Goal: Information Seeking & Learning: Learn about a topic

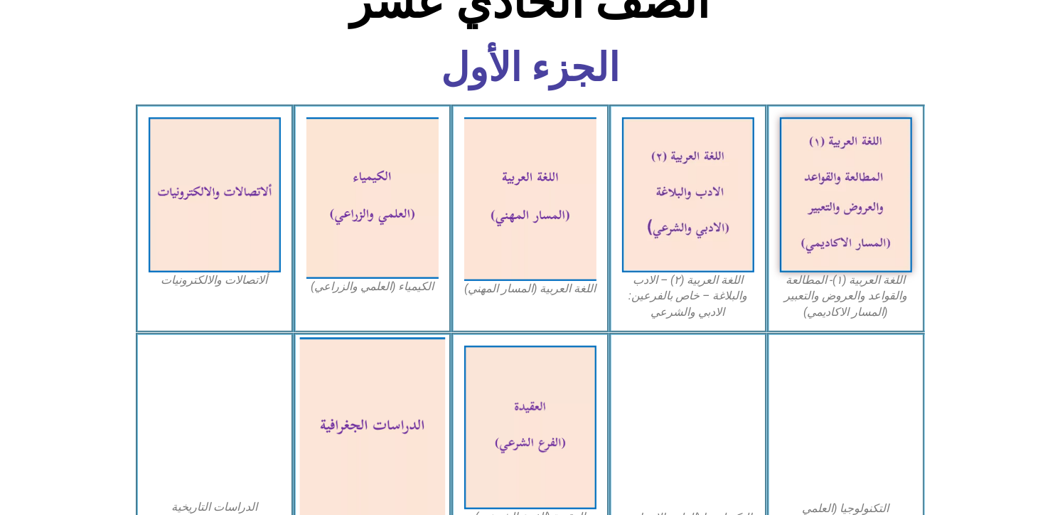
scroll to position [355, 0]
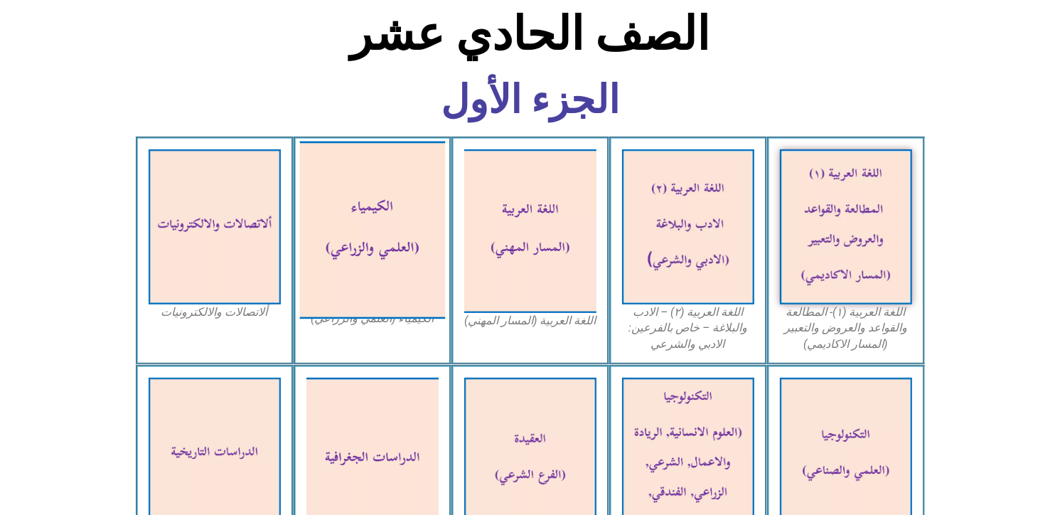
click at [379, 240] on img at bounding box center [372, 230] width 146 height 178
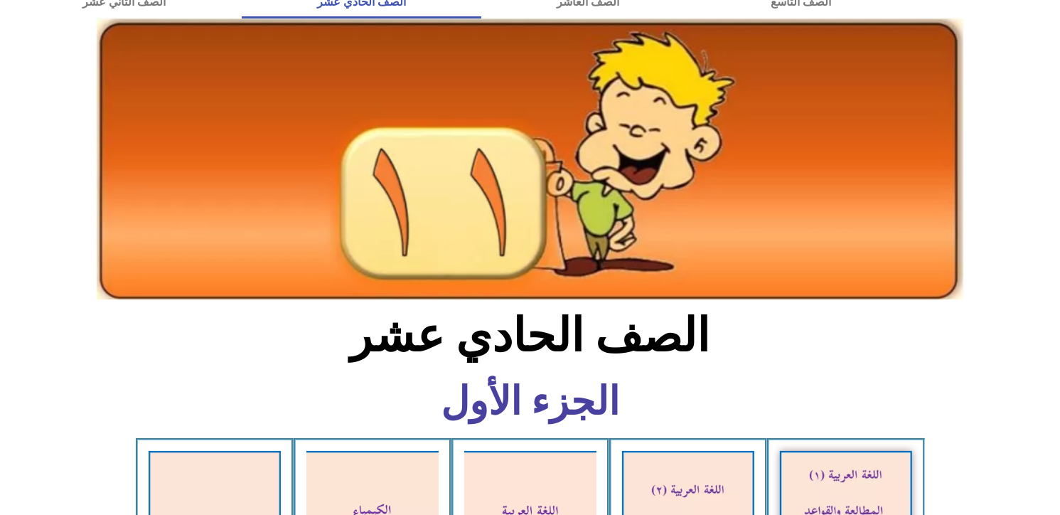
scroll to position [0, 0]
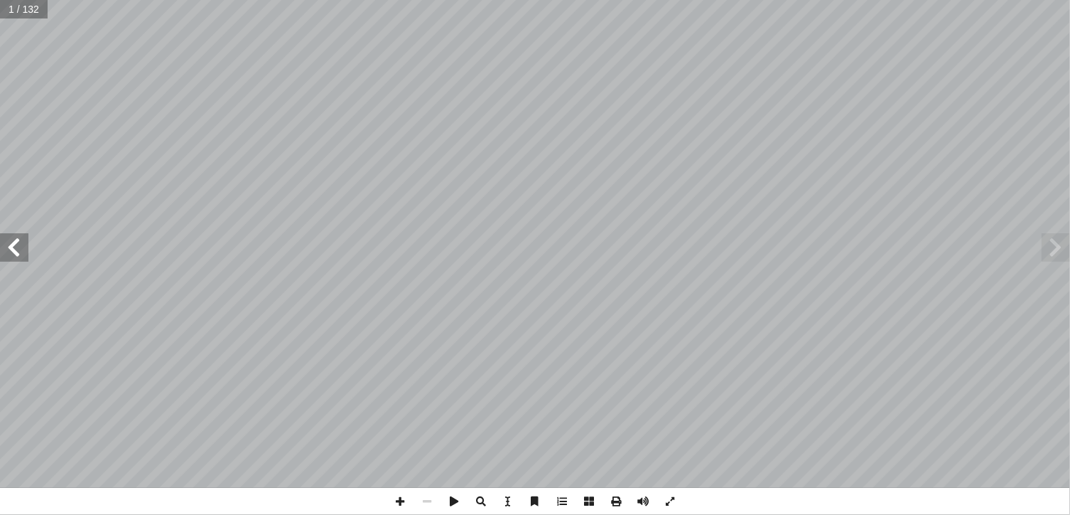
click at [23, 252] on span at bounding box center [14, 247] width 28 height 28
click at [21, 252] on span at bounding box center [14, 247] width 28 height 28
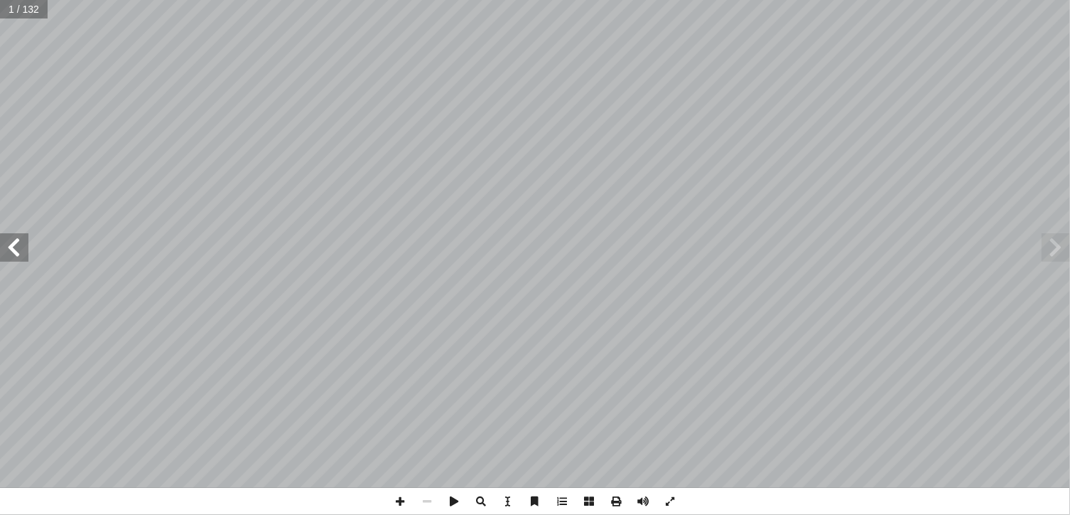
click at [21, 252] on span at bounding box center [14, 247] width 28 height 28
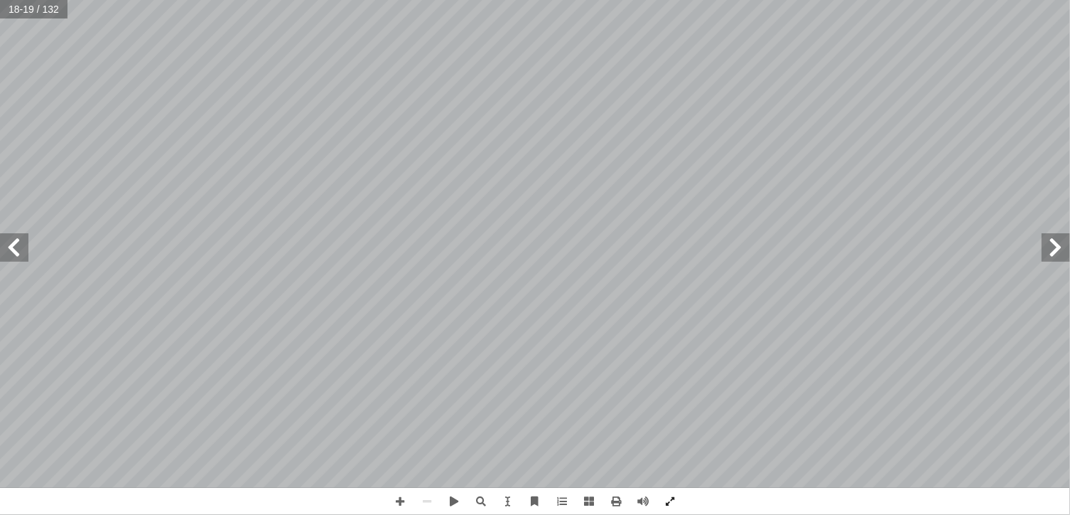
click at [1045, 257] on span at bounding box center [1056, 247] width 28 height 28
click at [1043, 258] on span at bounding box center [1056, 247] width 28 height 28
click at [1044, 252] on span at bounding box center [1056, 247] width 28 height 28
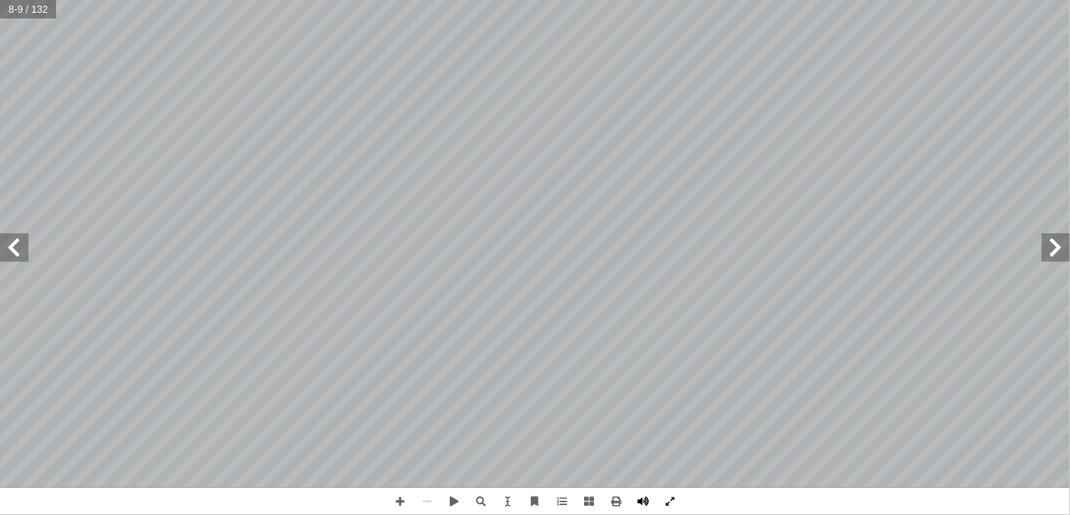
click at [642, 495] on span at bounding box center [643, 501] width 27 height 27
click at [644, 498] on span at bounding box center [643, 501] width 27 height 27
click at [559, 501] on span at bounding box center [562, 501] width 27 height 27
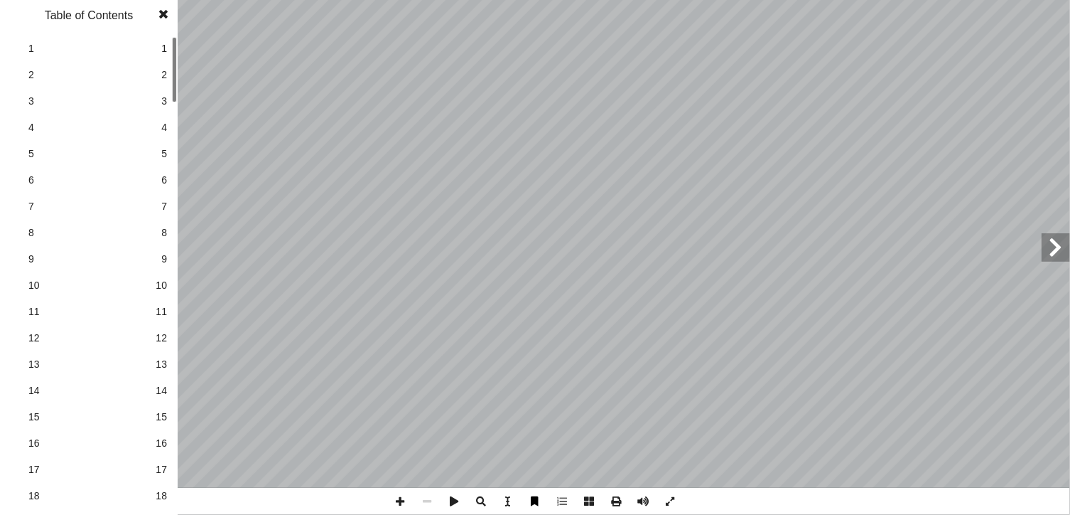
click at [531, 502] on span at bounding box center [535, 501] width 27 height 27
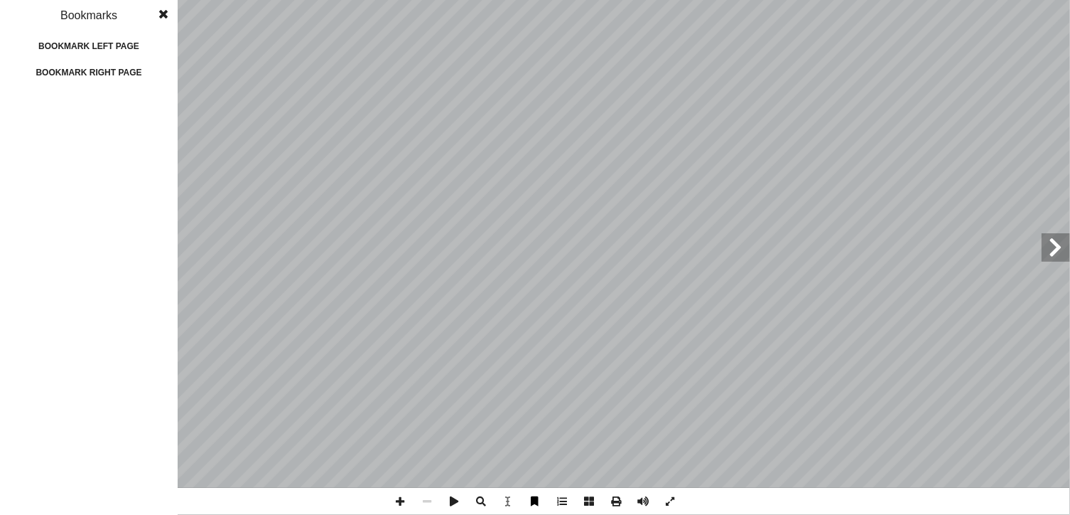
click at [539, 502] on span at bounding box center [535, 501] width 27 height 27
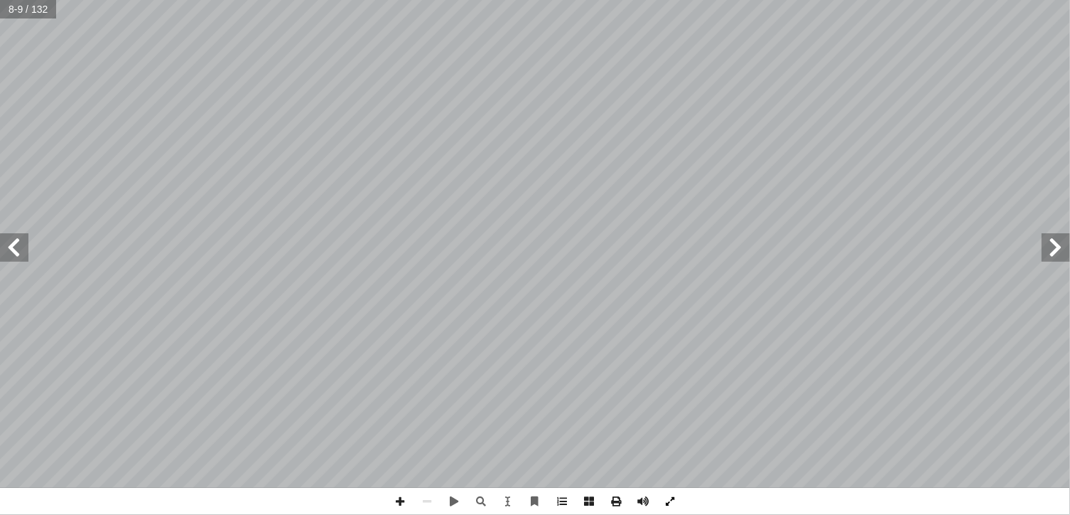
drag, startPoint x: 32, startPoint y: 2, endPoint x: 667, endPoint y: 502, distance: 808.3
click at [667, 502] on span at bounding box center [670, 501] width 27 height 27
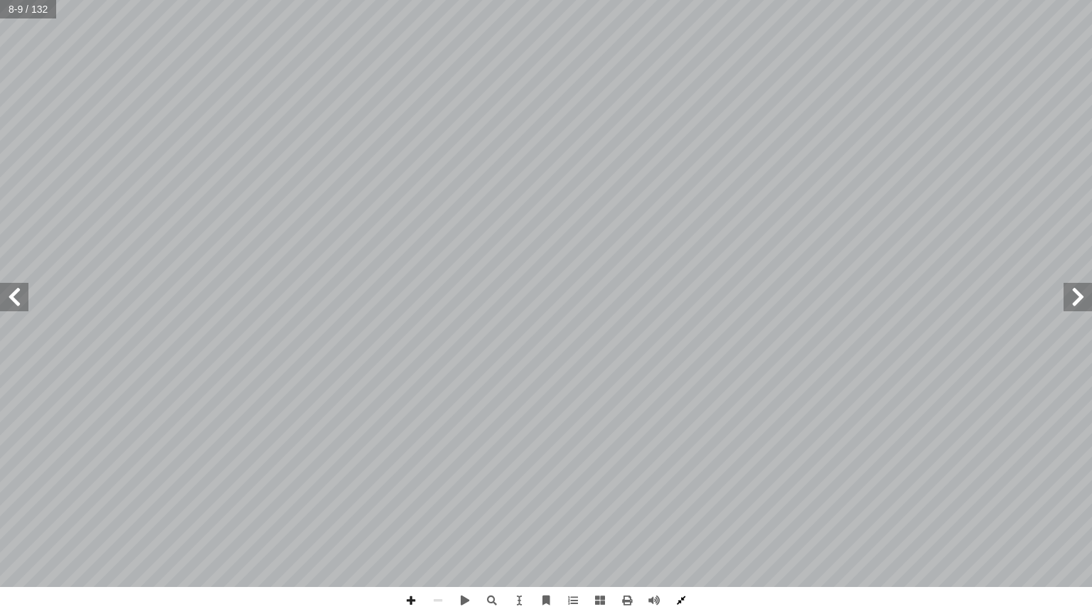
click at [679, 514] on span at bounding box center [680, 600] width 27 height 27
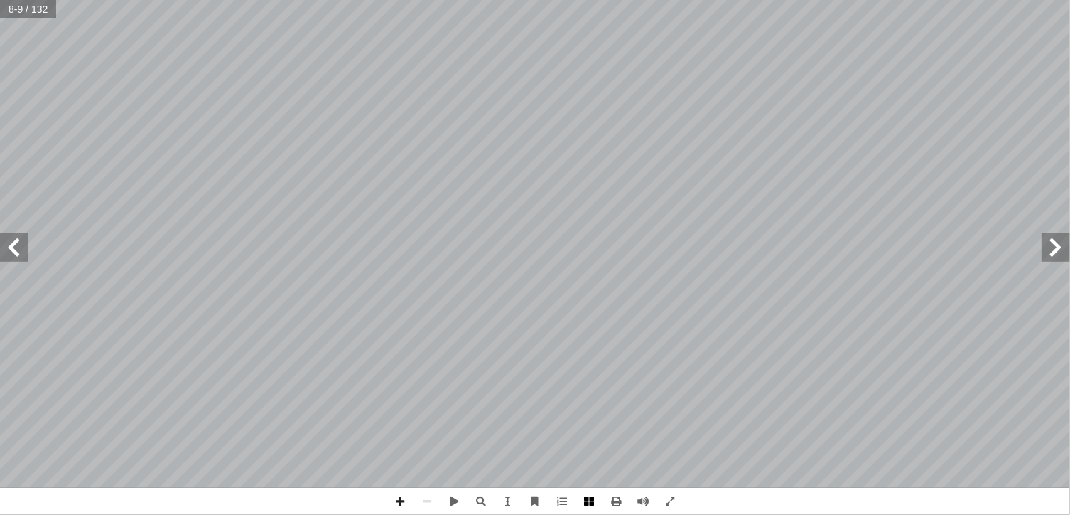
click at [591, 499] on span at bounding box center [589, 501] width 27 height 27
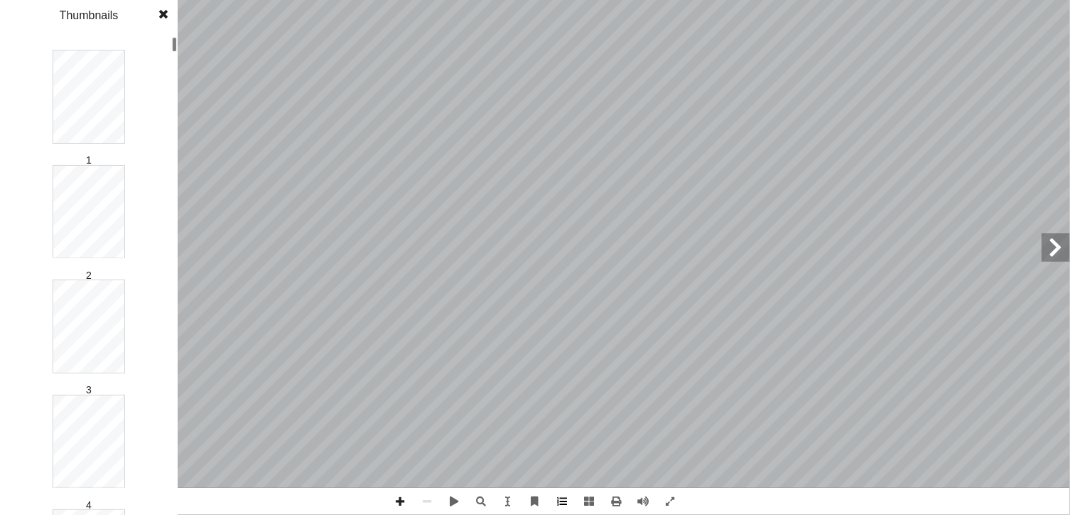
click at [560, 500] on span at bounding box center [562, 501] width 27 height 27
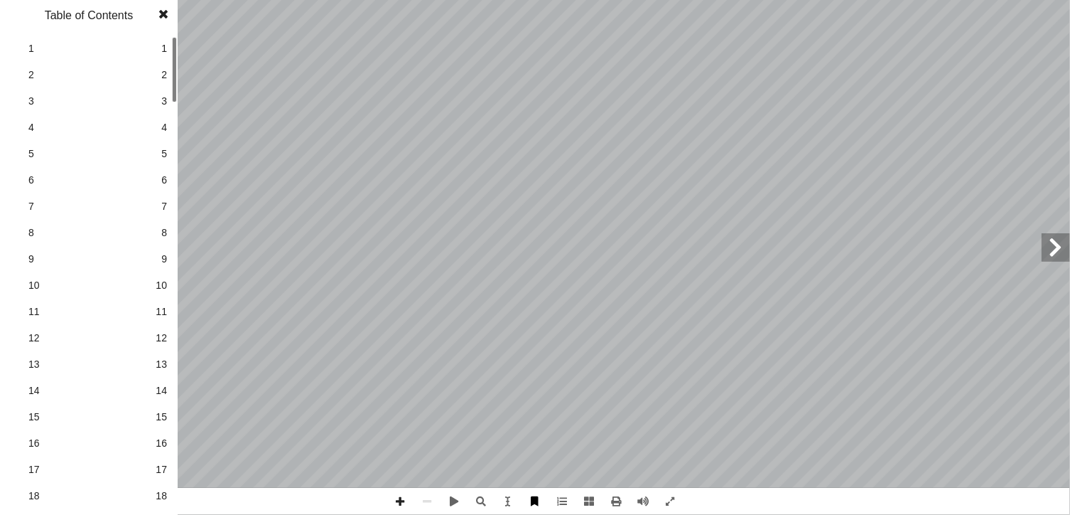
click at [548, 503] on span at bounding box center [535, 501] width 27 height 27
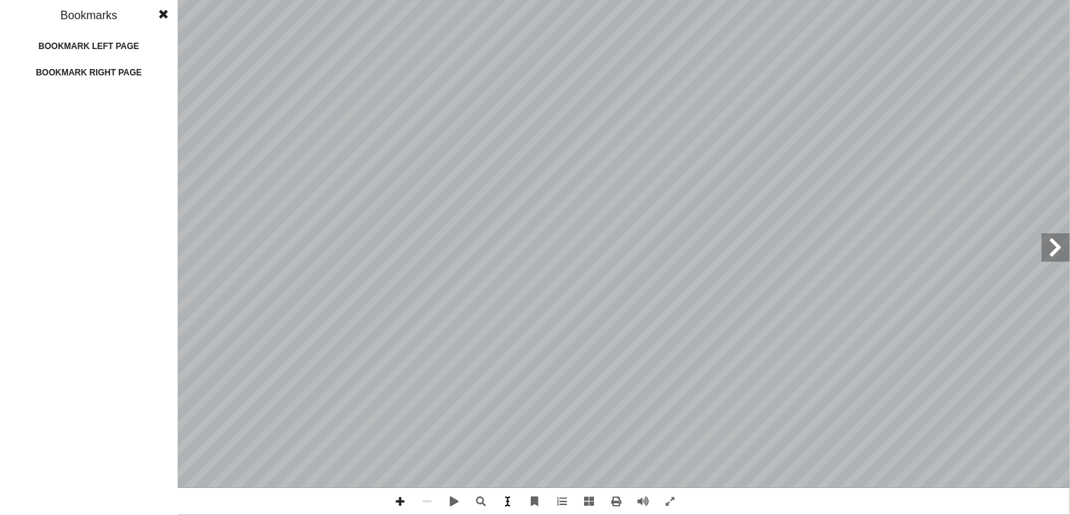
click at [498, 505] on span at bounding box center [508, 501] width 27 height 27
click at [481, 505] on span at bounding box center [481, 501] width 27 height 27
click at [620, 498] on span at bounding box center [616, 501] width 27 height 27
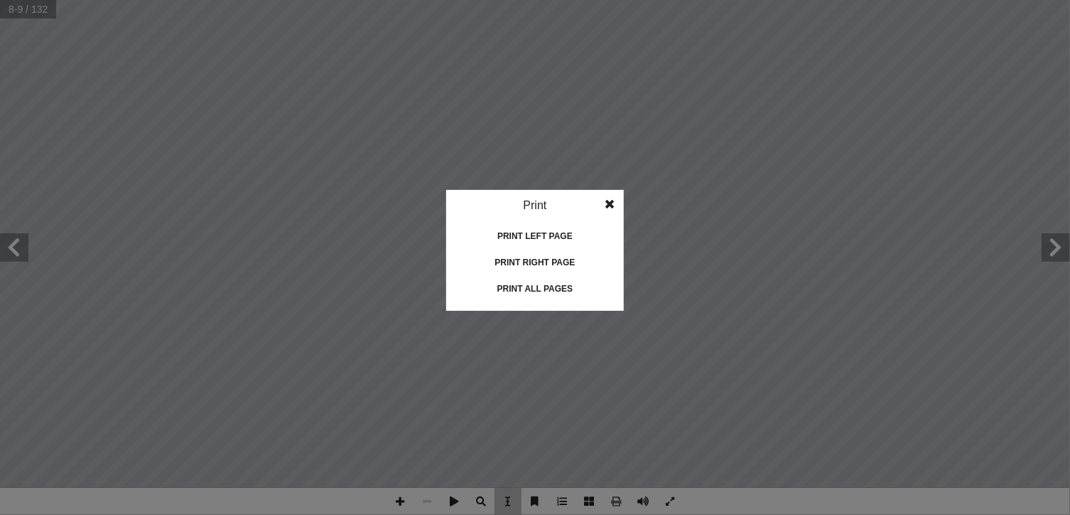
click at [605, 211] on span at bounding box center [610, 204] width 26 height 28
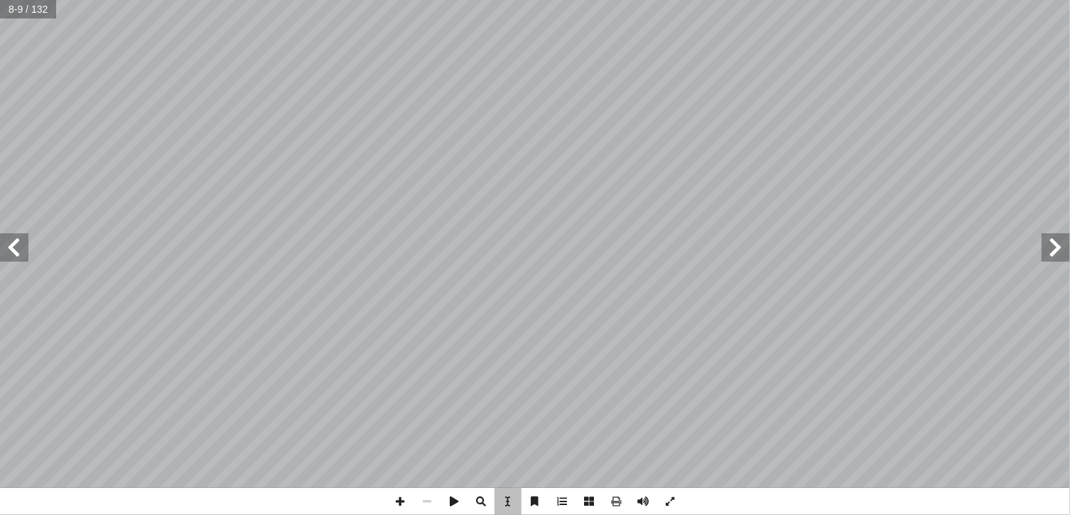
drag, startPoint x: 605, startPoint y: 211, endPoint x: 1066, endPoint y: 252, distance: 463.0
click at [1066, 252] on span at bounding box center [1056, 247] width 28 height 28
click at [1065, 253] on span at bounding box center [1056, 247] width 28 height 28
click at [1063, 255] on span at bounding box center [1056, 247] width 28 height 28
click at [1062, 255] on span at bounding box center [1056, 247] width 28 height 28
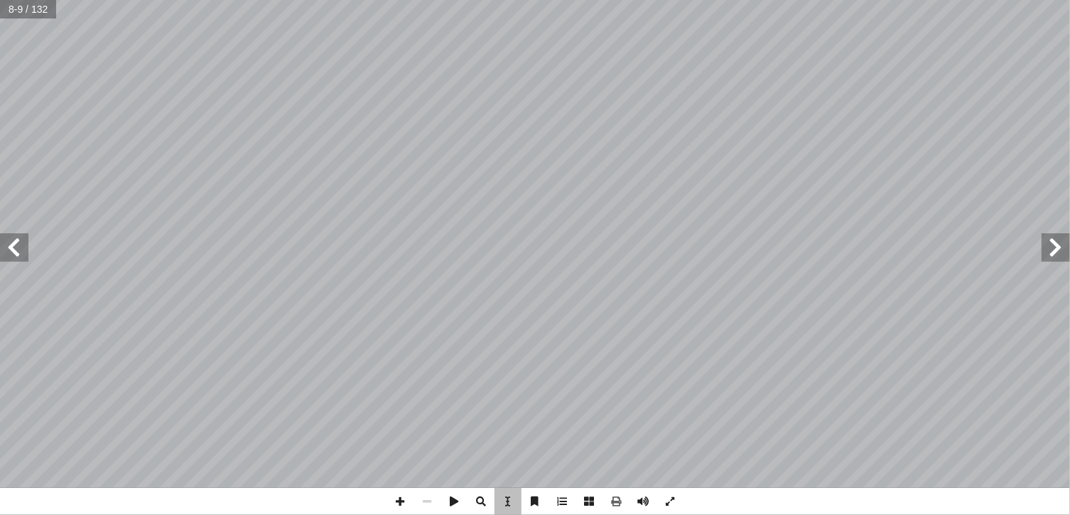
click at [1062, 255] on span at bounding box center [1056, 247] width 28 height 28
drag, startPoint x: 1048, startPoint y: 259, endPoint x: 389, endPoint y: 262, distance: 658.8
drag, startPoint x: 389, startPoint y: 262, endPoint x: 265, endPoint y: 394, distance: 181.5
click at [265, 394] on span "مــركــز الــمـنـاهـج الفلسطينية" at bounding box center [274, 391] width 82 height 9
drag, startPoint x: 210, startPoint y: 355, endPoint x: 421, endPoint y: 264, distance: 229.2
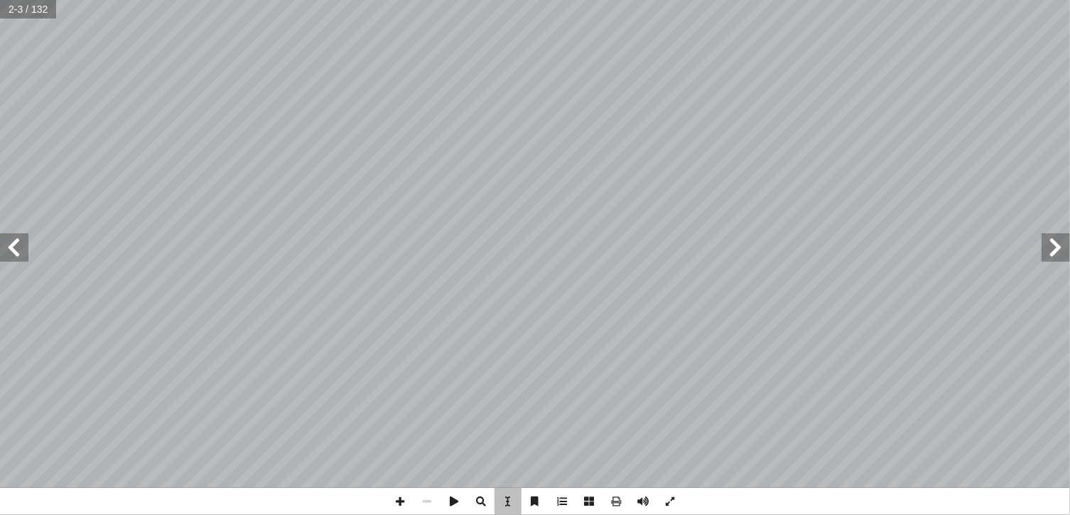
click at [422, 268] on div "تــقــديــم مــر أ ة، ال� أ ا لــى واقعيــة النشــ إ ا نــه المدخــل العقلانــي…" at bounding box center [365, 243] width 339 height 439
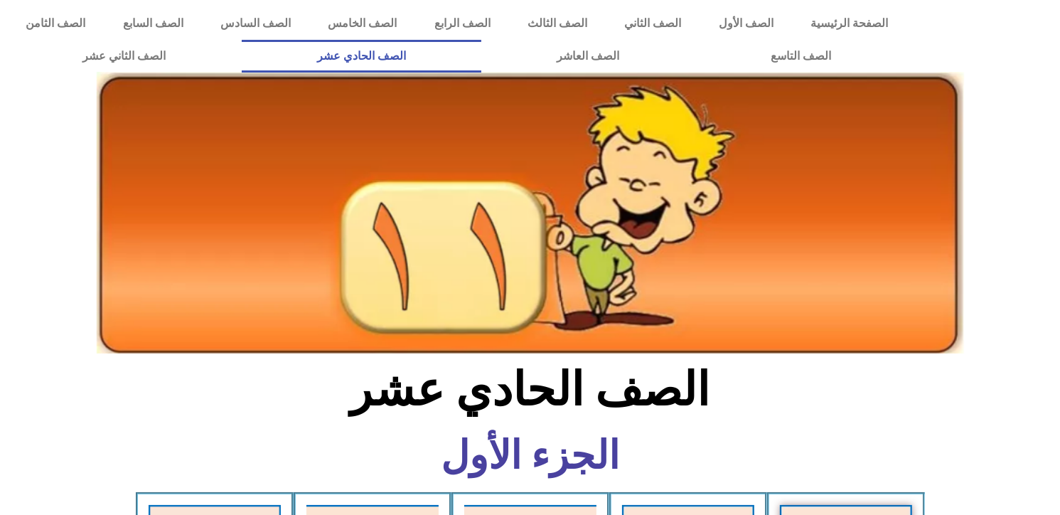
drag, startPoint x: 221, startPoint y: 24, endPoint x: 465, endPoint y: 396, distance: 444.5
click at [466, 397] on h2 "الصف الحادي عشر" at bounding box center [530, 389] width 470 height 55
click at [500, 257] on img at bounding box center [530, 212] width 867 height 281
drag, startPoint x: 377, startPoint y: 0, endPoint x: 314, endPoint y: 179, distance: 189.7
click at [314, 179] on img at bounding box center [530, 212] width 867 height 281
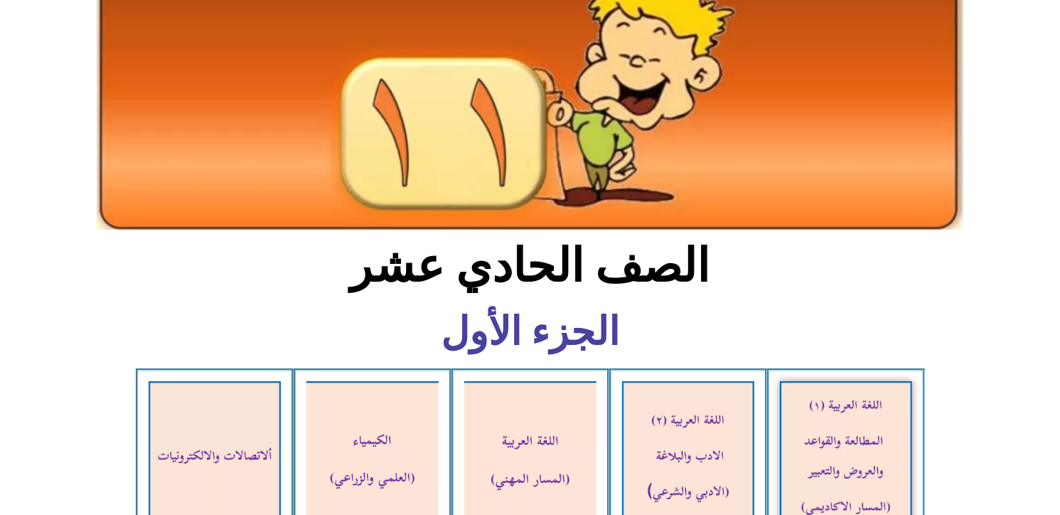
scroll to position [284, 0]
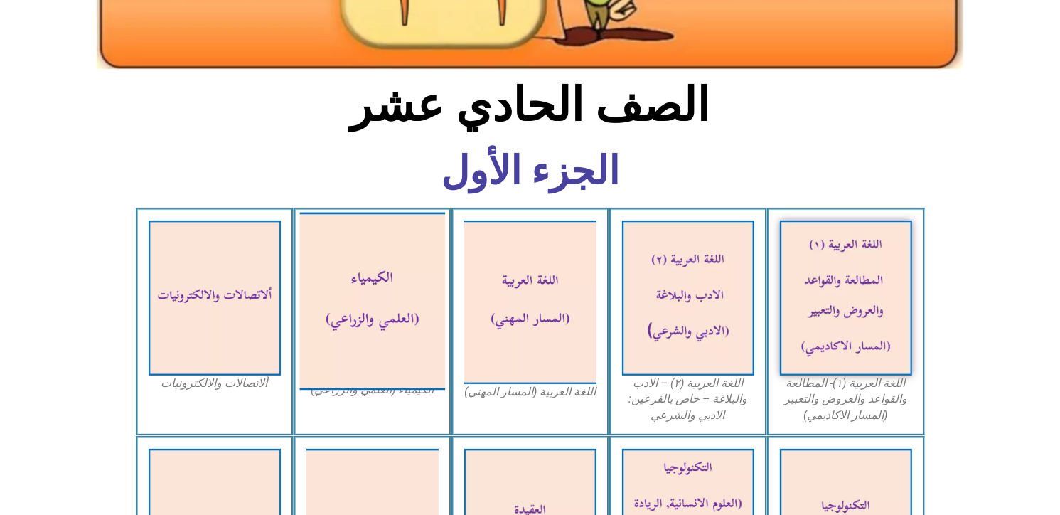
drag, startPoint x: 378, startPoint y: 298, endPoint x: 401, endPoint y: 351, distance: 58.0
click at [401, 351] on img at bounding box center [372, 301] width 146 height 178
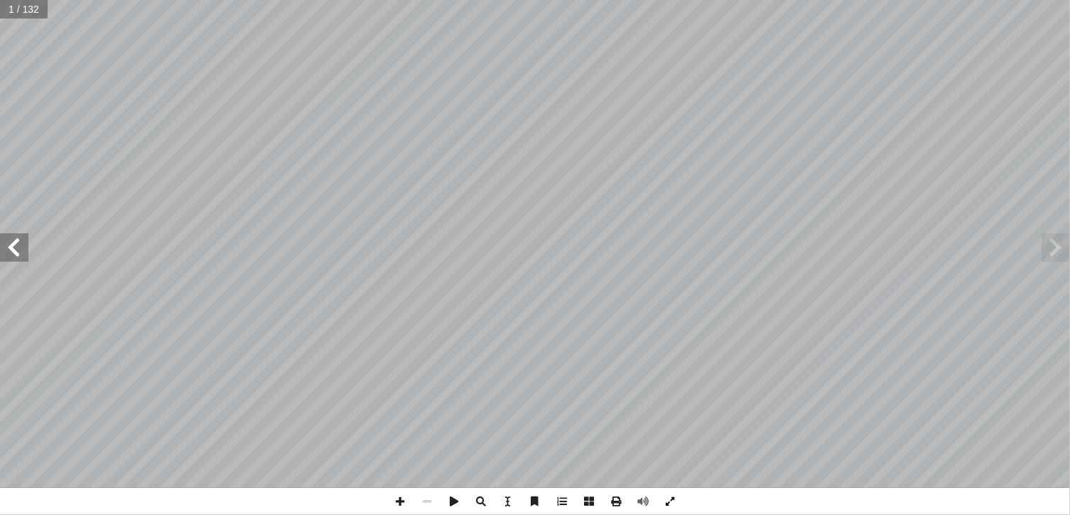
click at [675, 502] on span at bounding box center [670, 501] width 27 height 27
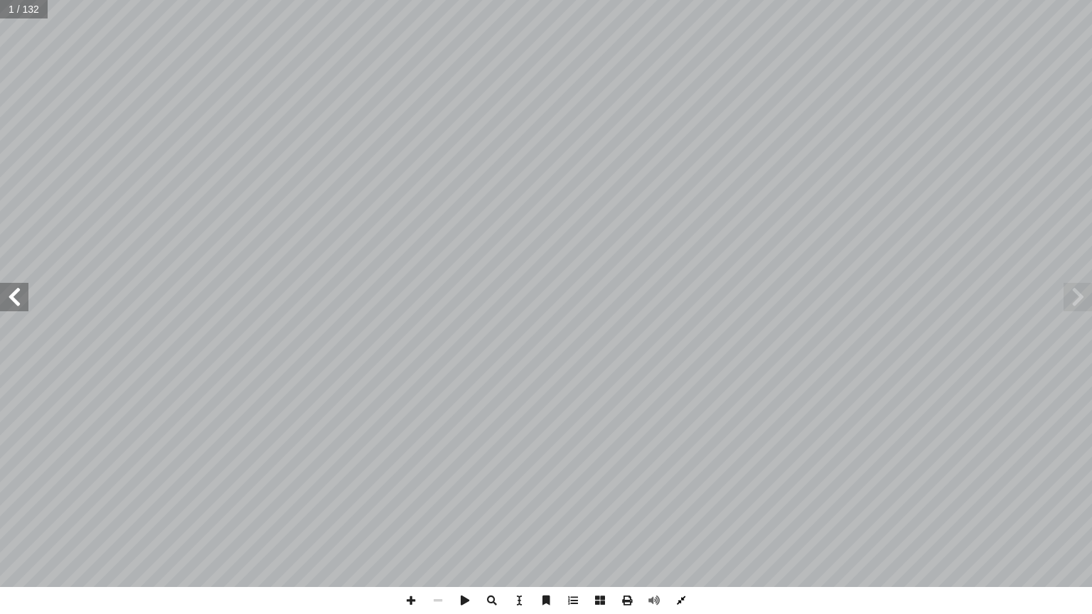
click at [675, 514] on span at bounding box center [680, 600] width 27 height 27
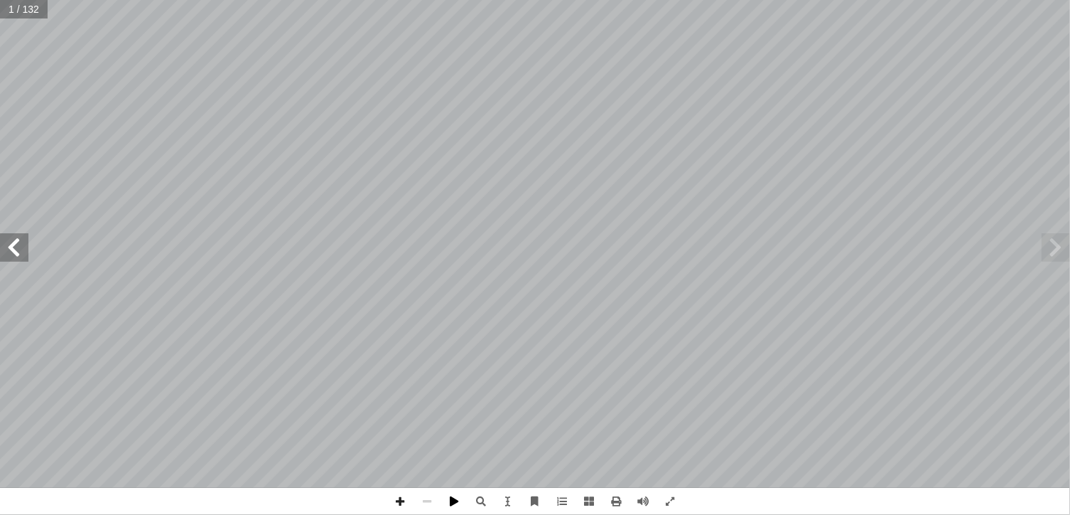
click at [458, 498] on span at bounding box center [454, 501] width 27 height 27
click at [459, 496] on span at bounding box center [454, 501] width 27 height 27
click at [398, 503] on span at bounding box center [400, 501] width 27 height 27
click at [420, 505] on span at bounding box center [427, 501] width 27 height 27
click at [514, 499] on span at bounding box center [508, 501] width 27 height 27
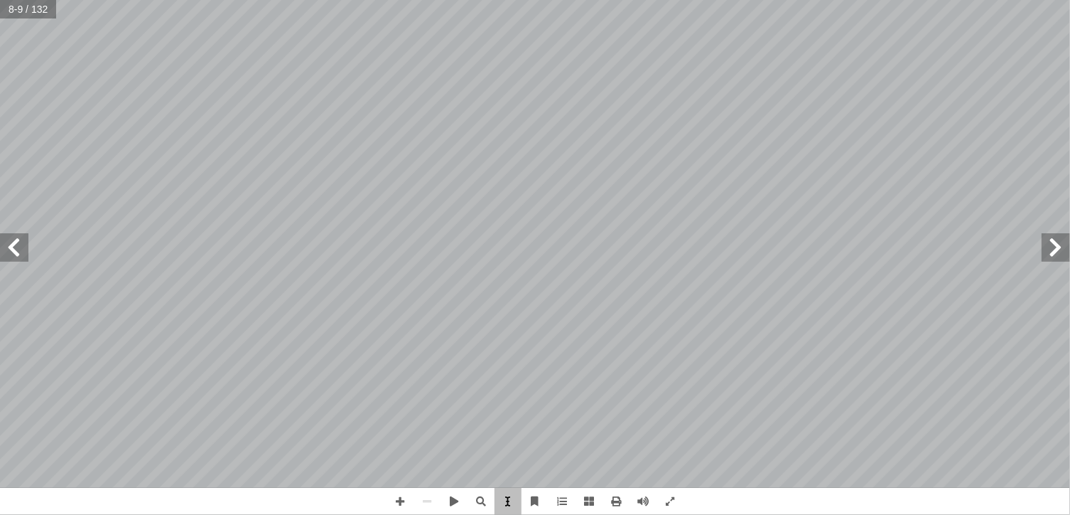
click at [514, 499] on span at bounding box center [508, 501] width 27 height 27
click at [531, 502] on span at bounding box center [535, 501] width 27 height 27
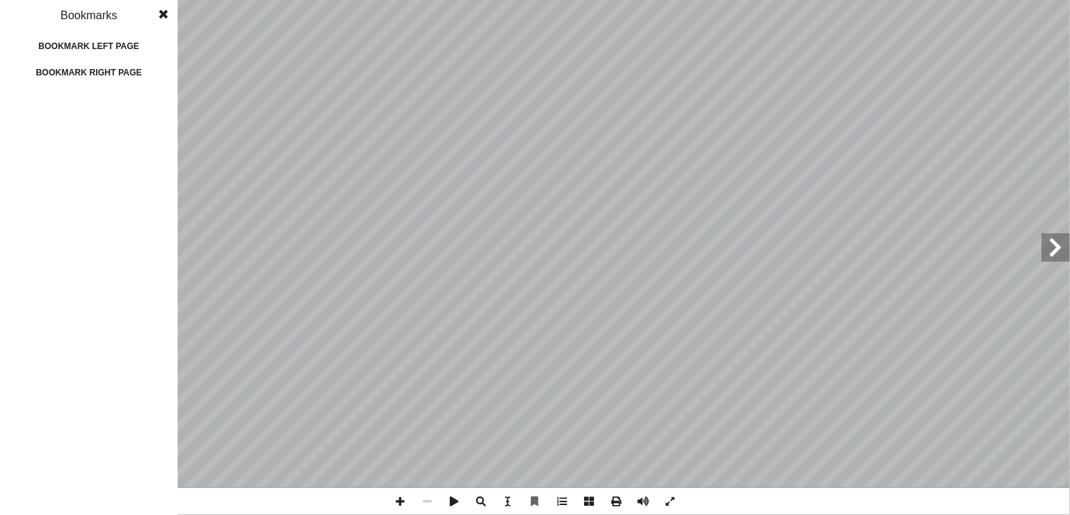
click at [123, 48] on div "Bookmark left page" at bounding box center [89, 46] width 142 height 23
click at [130, 109] on span at bounding box center [131, 107] width 9 height 11
click at [119, 79] on div "Bookmark right page" at bounding box center [89, 72] width 142 height 23
click at [127, 106] on span at bounding box center [131, 107] width 9 height 11
click at [102, 12] on div "Bookmarks" at bounding box center [89, 15] width 178 height 31
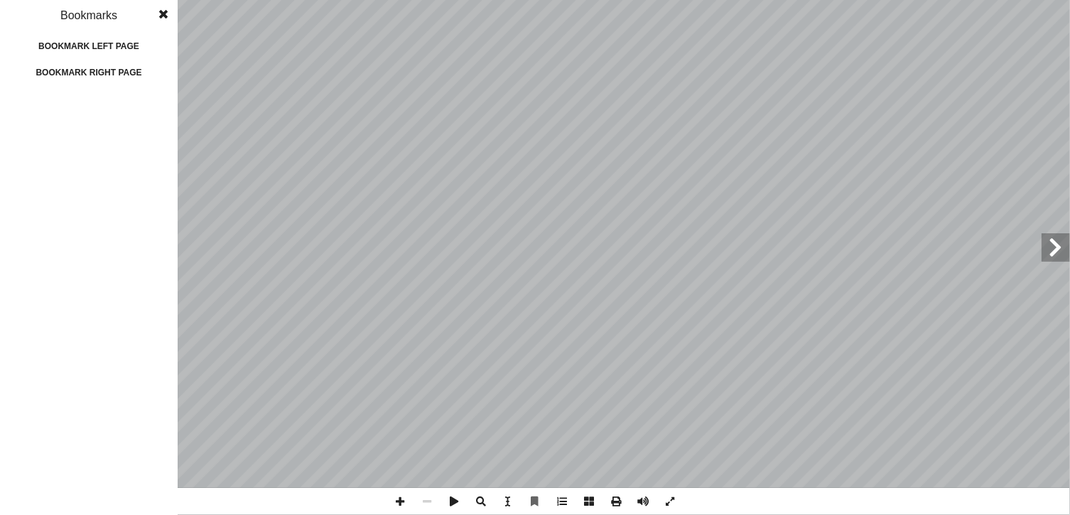
click at [151, 17] on span at bounding box center [164, 14] width 26 height 28
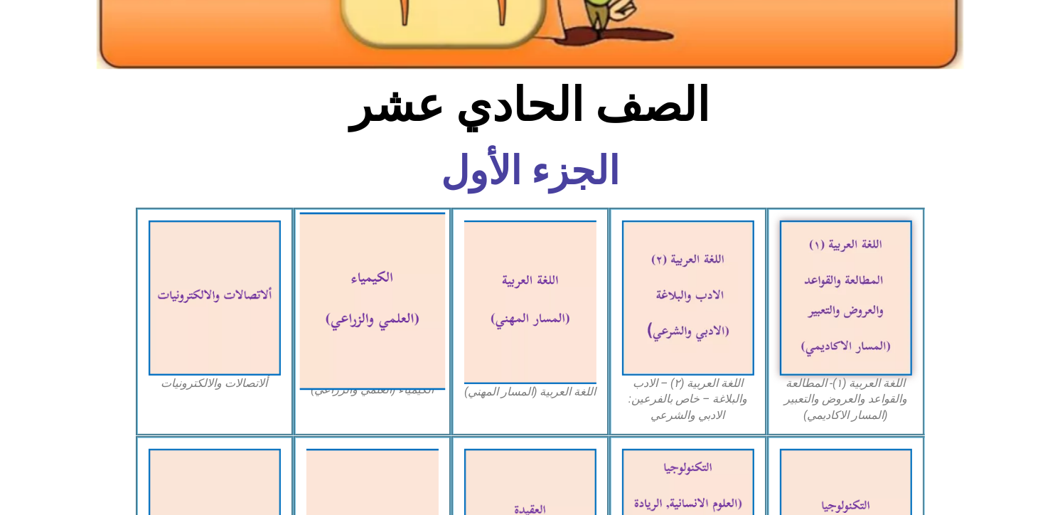
scroll to position [355, 0]
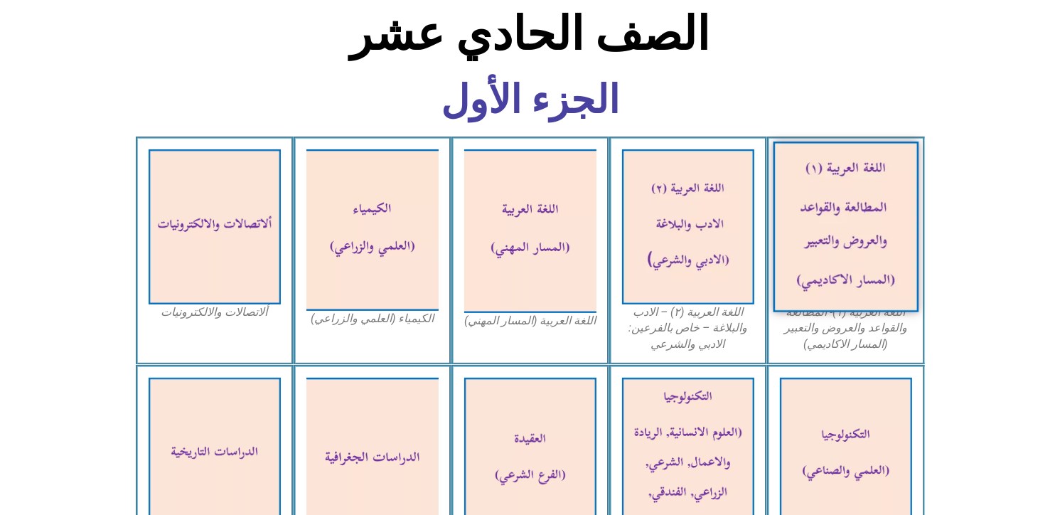
click at [790, 245] on img at bounding box center [846, 226] width 146 height 171
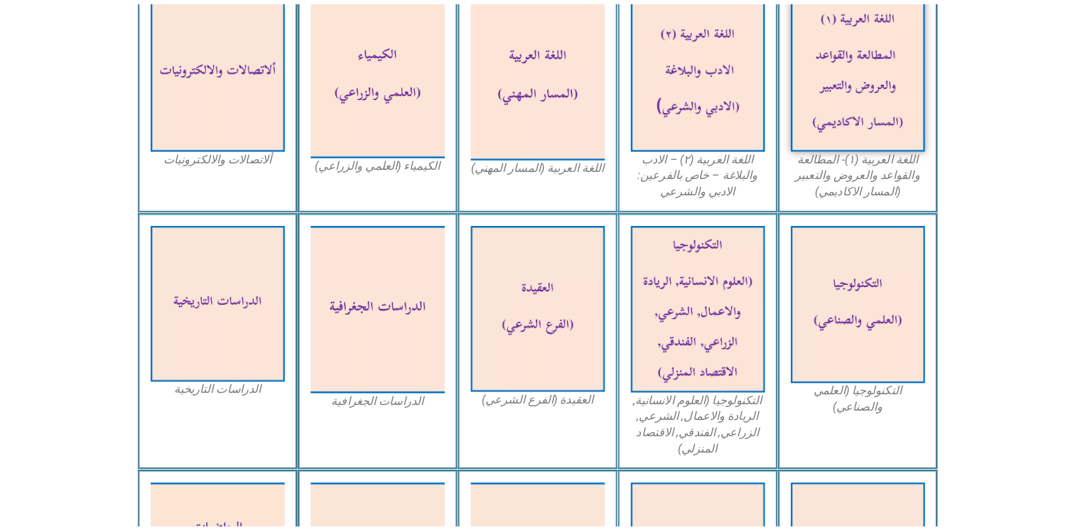
scroll to position [549, 0]
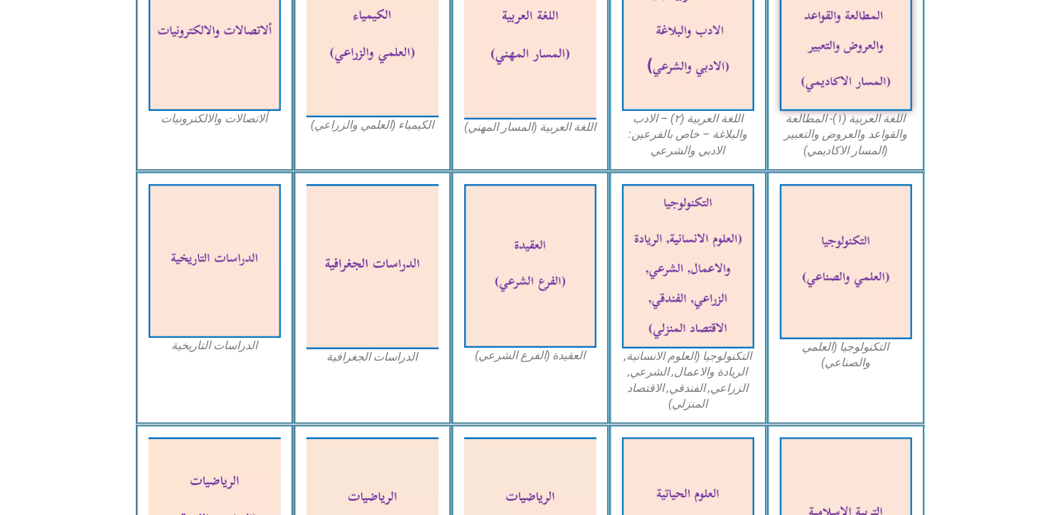
drag, startPoint x: 815, startPoint y: 96, endPoint x: 1001, endPoint y: 104, distance: 186.4
click at [1004, 104] on section "اللغة العربية (١)- المطالعة والقواعد والعروض والتعبير (المسار الاكاديمي) اللغة …" at bounding box center [530, 57] width 1060 height 228
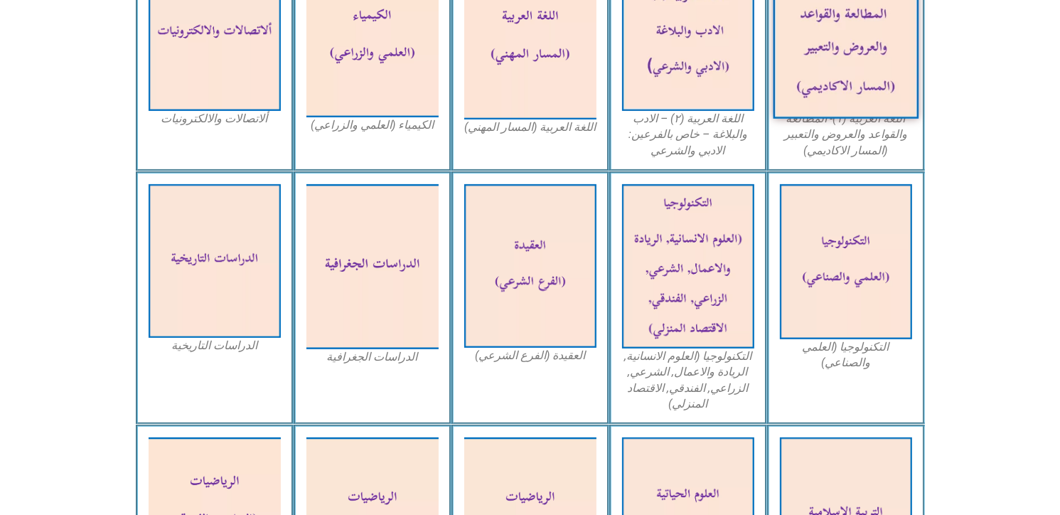
click at [820, 76] on img at bounding box center [846, 33] width 146 height 171
drag, startPoint x: 846, startPoint y: 49, endPoint x: 876, endPoint y: 66, distance: 34.4
click at [876, 66] on img at bounding box center [846, 33] width 146 height 171
drag, startPoint x: 824, startPoint y: 65, endPoint x: 866, endPoint y: 49, distance: 44.1
click at [866, 49] on img at bounding box center [846, 33] width 146 height 171
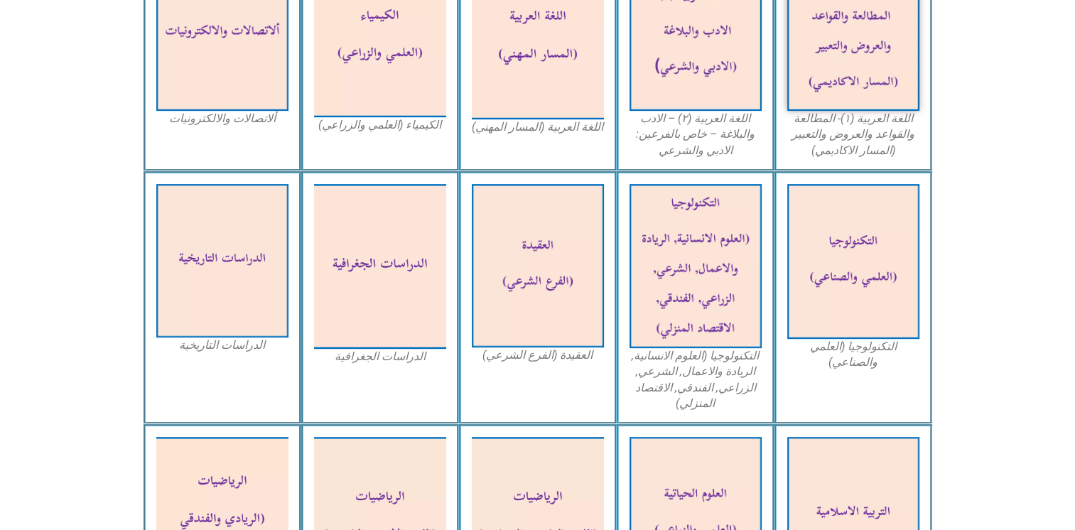
click at [878, 134] on figcaption "اللغة العربية (١)- المطالعة والقواعد والعروض والتعبير (المسار الاكاديمي)" at bounding box center [853, 135] width 132 height 48
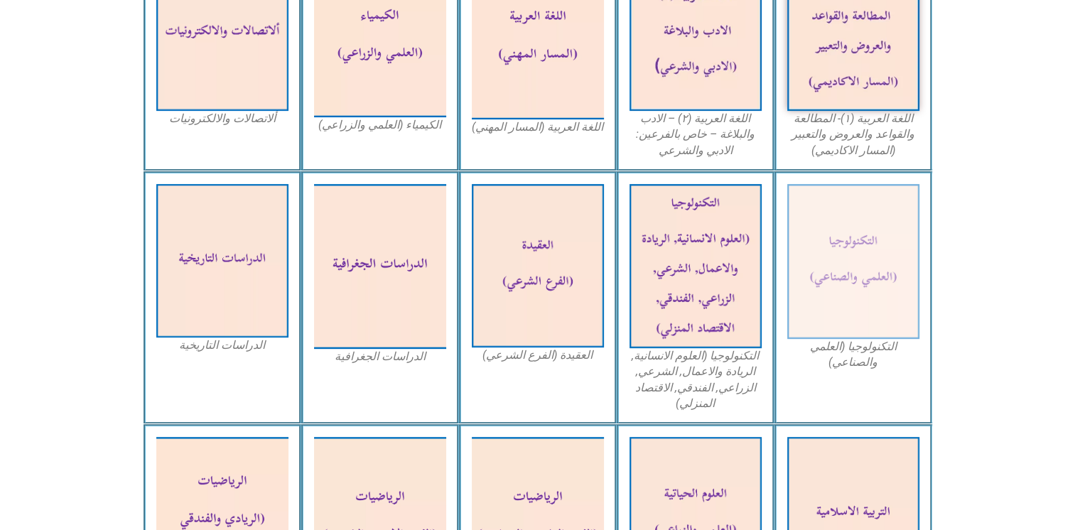
click at [878, 363] on figcaption "التكنولوجيا (العلمي والصناعي)" at bounding box center [853, 355] width 132 height 32
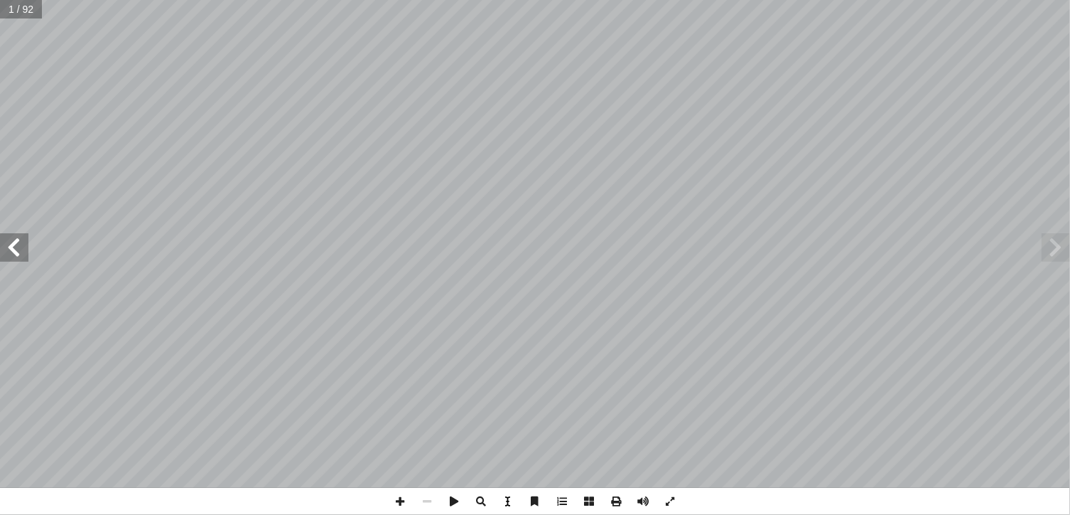
drag, startPoint x: 753, startPoint y: 117, endPoint x: 511, endPoint y: 502, distance: 455.1
click at [511, 502] on span at bounding box center [508, 501] width 27 height 27
click at [512, 502] on span at bounding box center [508, 501] width 27 height 27
click at [537, 505] on span at bounding box center [535, 501] width 27 height 27
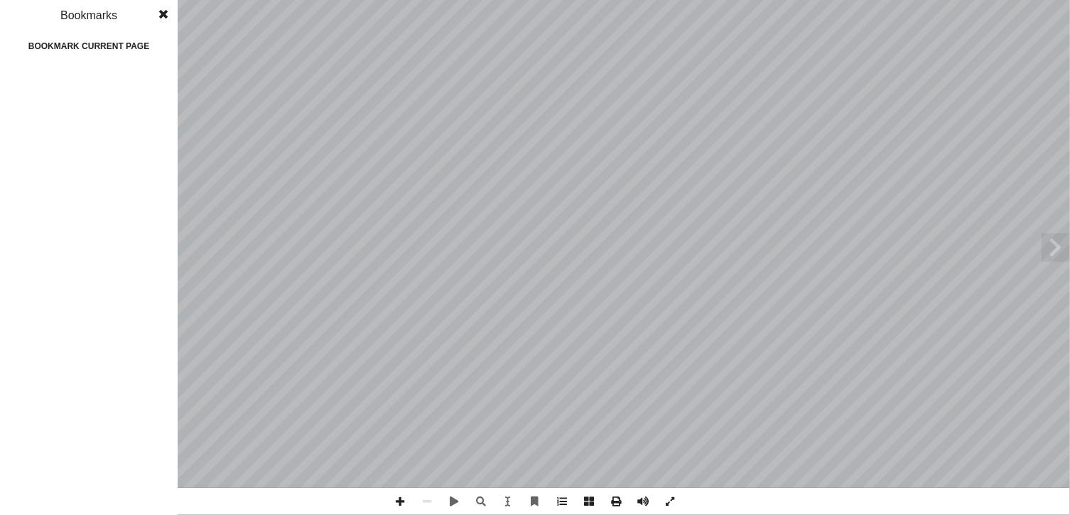
click at [168, 12] on span at bounding box center [164, 14] width 26 height 28
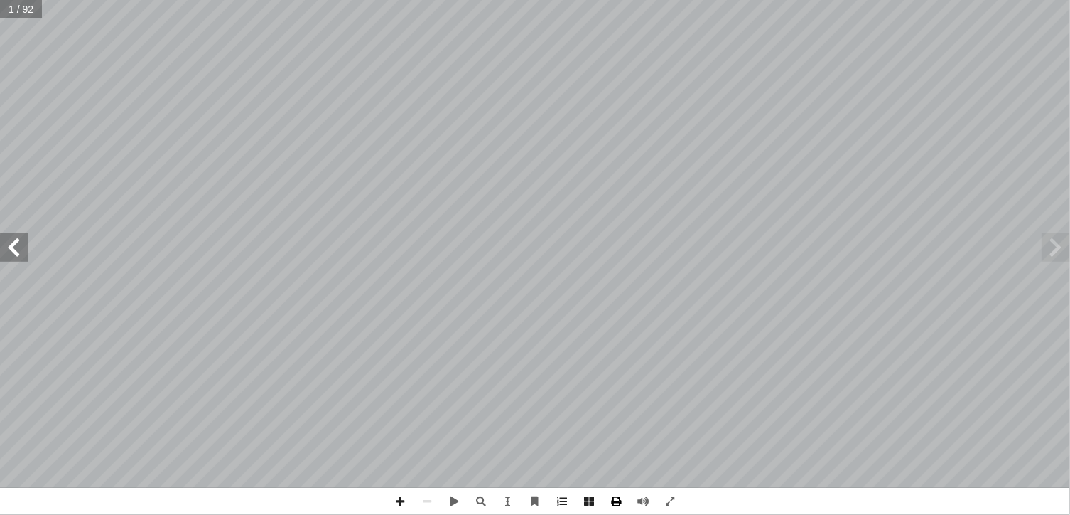
click at [615, 505] on span at bounding box center [616, 501] width 27 height 27
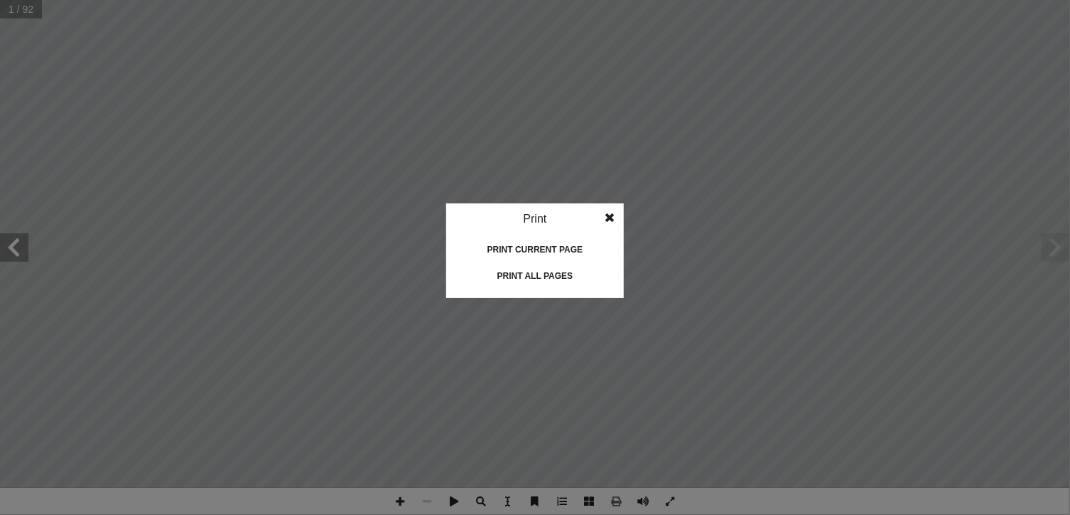
click at [611, 210] on span at bounding box center [610, 217] width 26 height 28
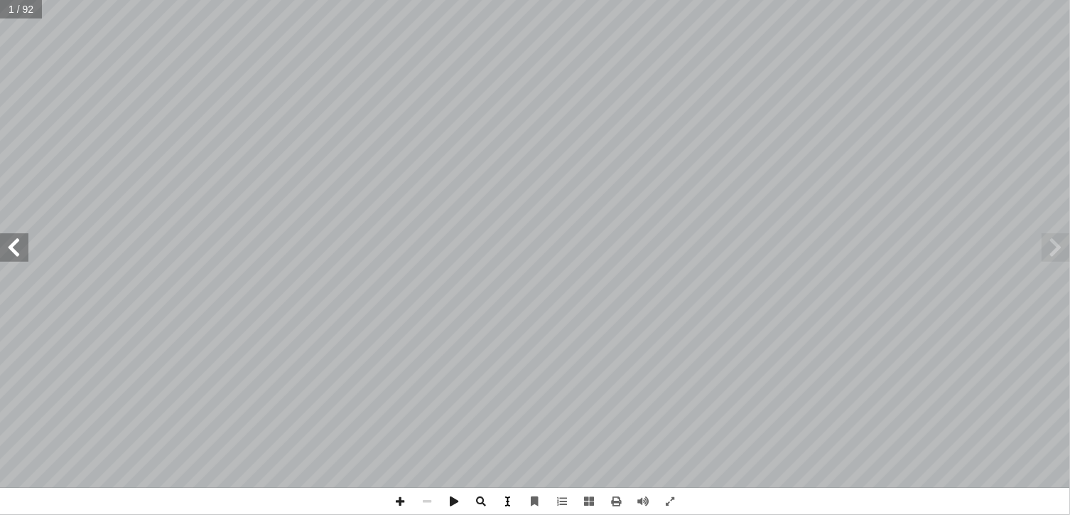
click at [507, 502] on span at bounding box center [508, 501] width 27 height 27
drag, startPoint x: 495, startPoint y: 358, endPoint x: 584, endPoint y: 332, distance: 93.3
drag, startPoint x: 584, startPoint y: 332, endPoint x: 589, endPoint y: 323, distance: 10.5
click at [589, 323] on div ") 1( ُ ة َّ ي ِ ب َ ر َ الع ُ ة َ غ ُّ الل ُ عبير َّ والت ُ روض َ والع ُ والقوا…" at bounding box center [535, 243] width 339 height 439
click at [591, 323] on div ") 1( ُ ة َّ ي ِ ب َ ر َ الع ُ ة َ غ ُّ الل ُ عبير َّ والت ُ روض َ والع ُ والقوا…" at bounding box center [535, 243] width 339 height 439
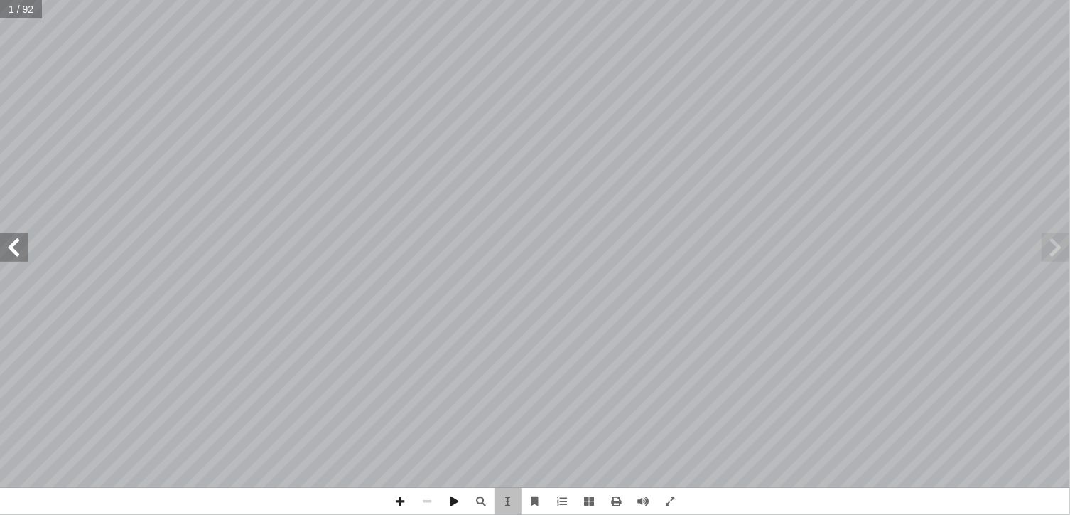
drag, startPoint x: 591, startPoint y: 329, endPoint x: 692, endPoint y: 305, distance: 103.8
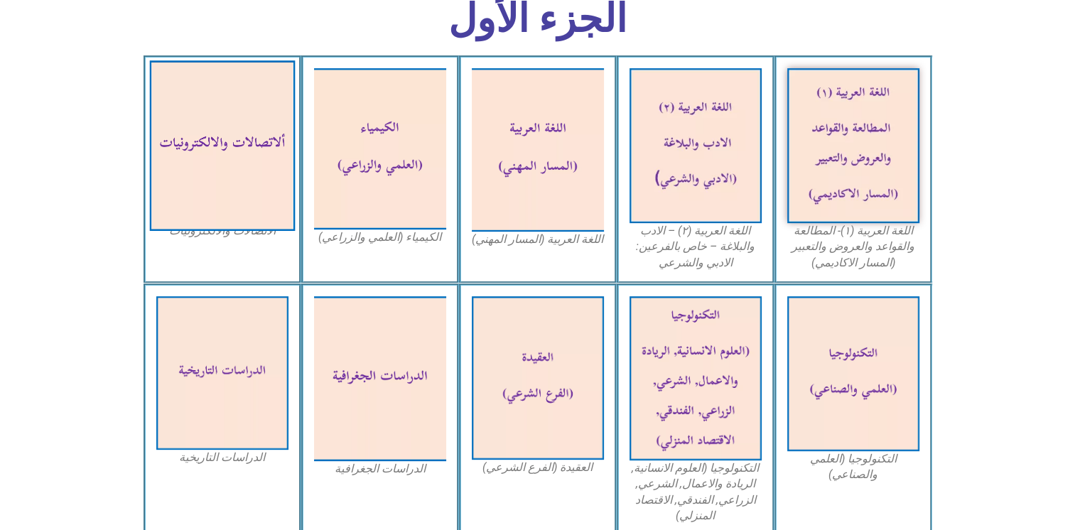
scroll to position [412, 0]
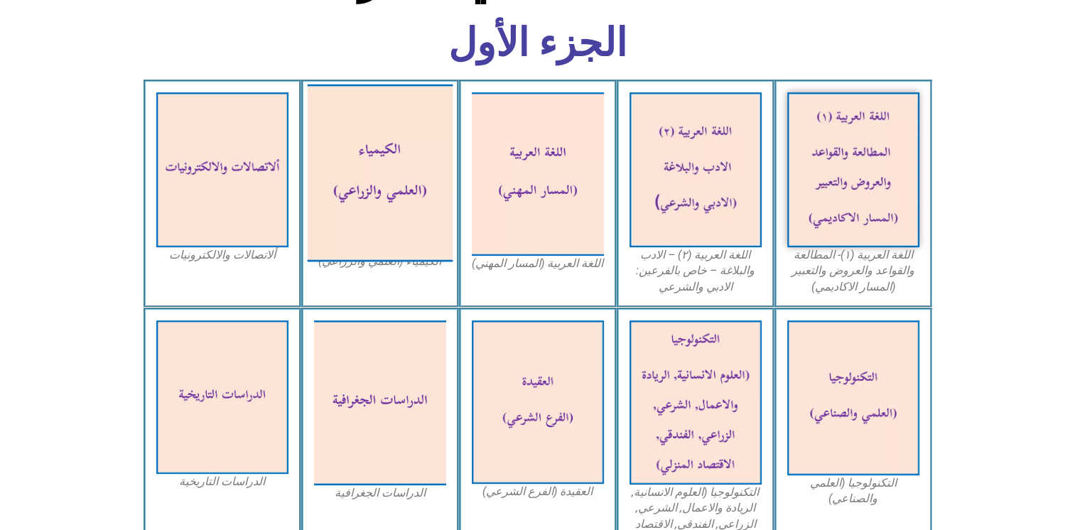
click at [350, 156] on img at bounding box center [380, 173] width 146 height 178
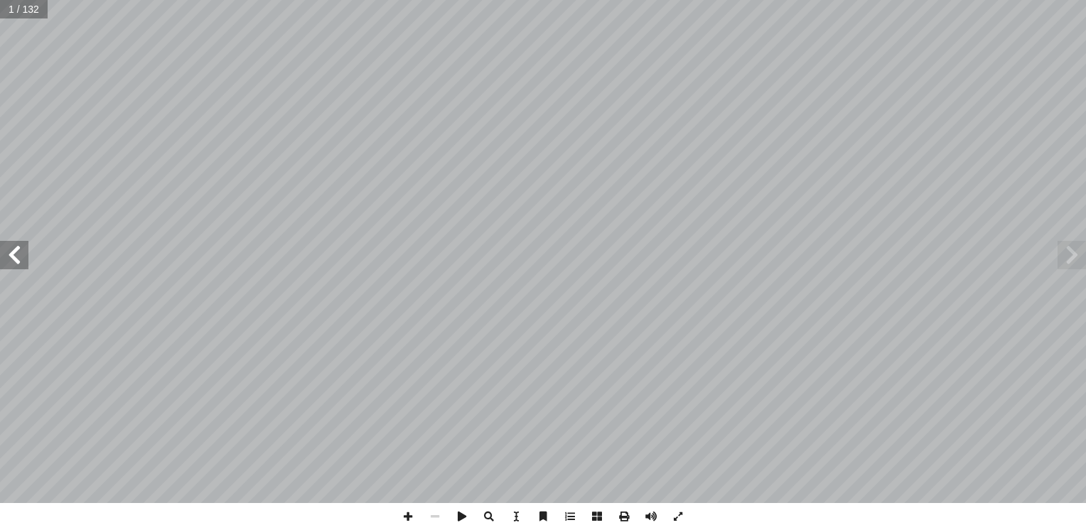
drag, startPoint x: 797, startPoint y: 264, endPoint x: 512, endPoint y: 511, distance: 376.8
click at [512, 511] on span at bounding box center [515, 516] width 27 height 27
click at [571, 519] on span at bounding box center [569, 516] width 27 height 27
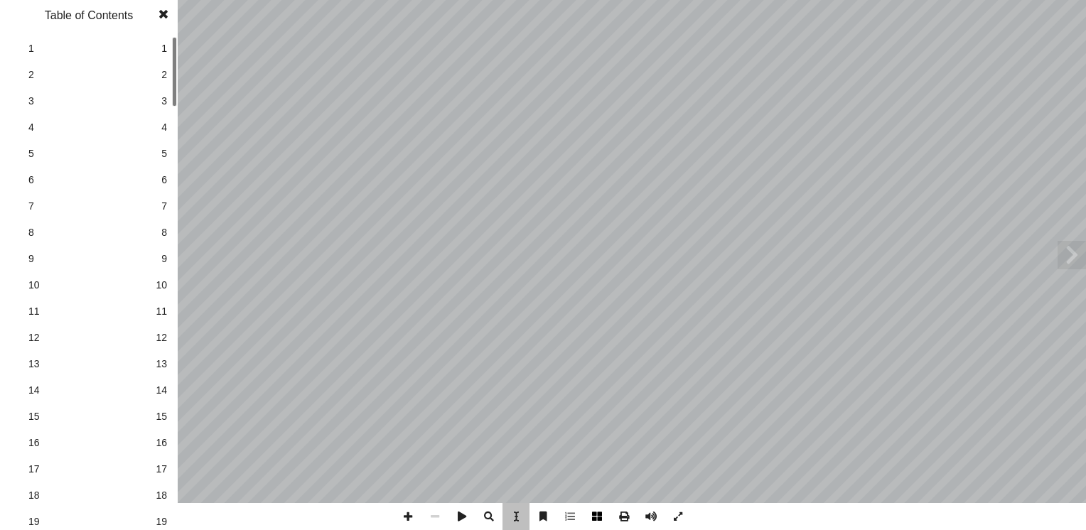
click at [596, 519] on span at bounding box center [597, 516] width 27 height 27
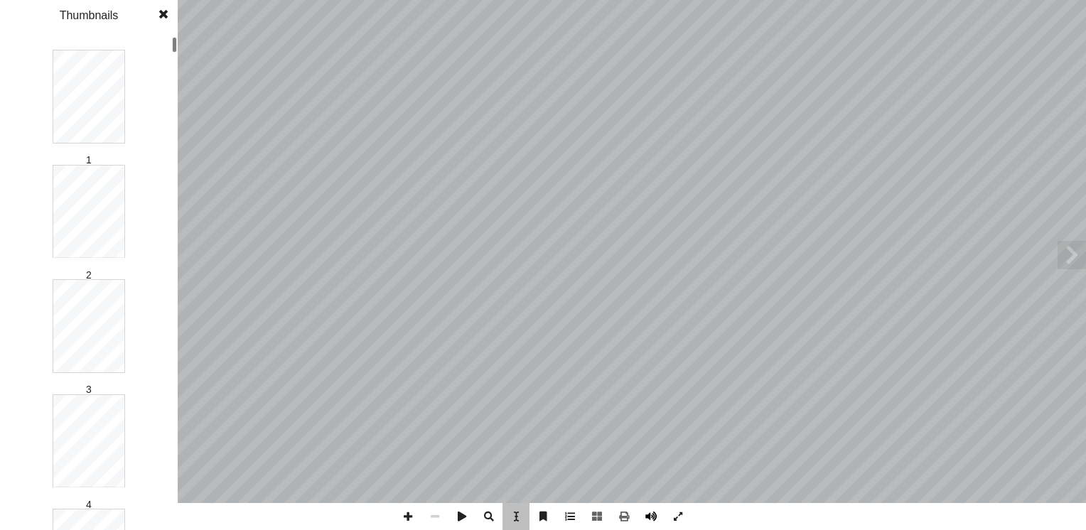
click at [646, 517] on span at bounding box center [651, 516] width 27 height 27
click at [674, 519] on span at bounding box center [678, 516] width 27 height 27
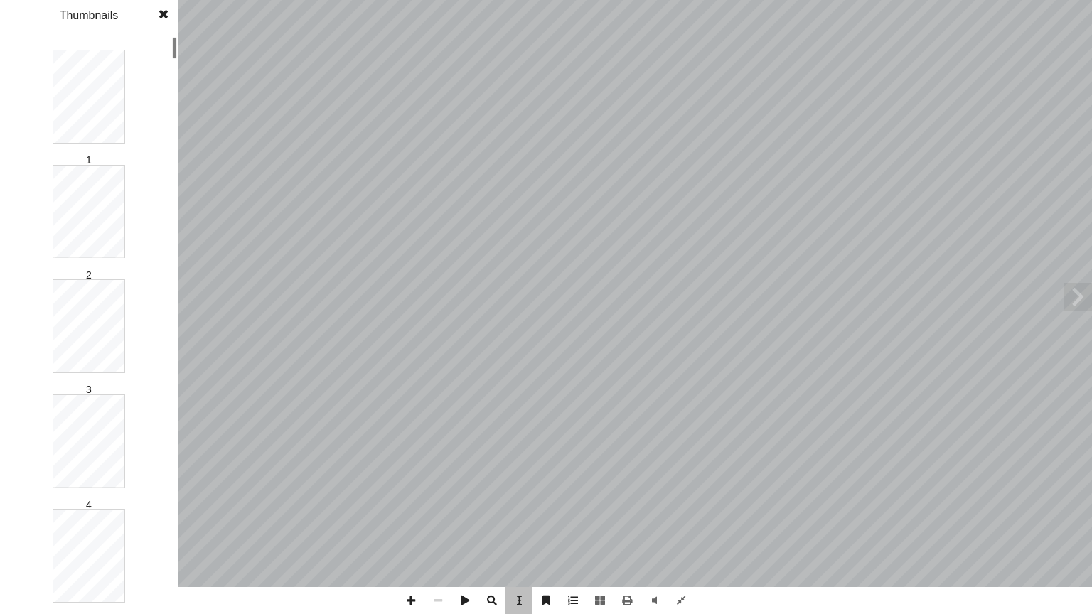
drag, startPoint x: 571, startPoint y: 344, endPoint x: 498, endPoint y: 601, distance: 267.5
click at [498, 529] on span at bounding box center [491, 600] width 27 height 27
click at [526, 529] on span at bounding box center [518, 600] width 27 height 27
click at [547, 529] on span at bounding box center [545, 600] width 27 height 27
click at [574, 529] on span at bounding box center [572, 600] width 27 height 27
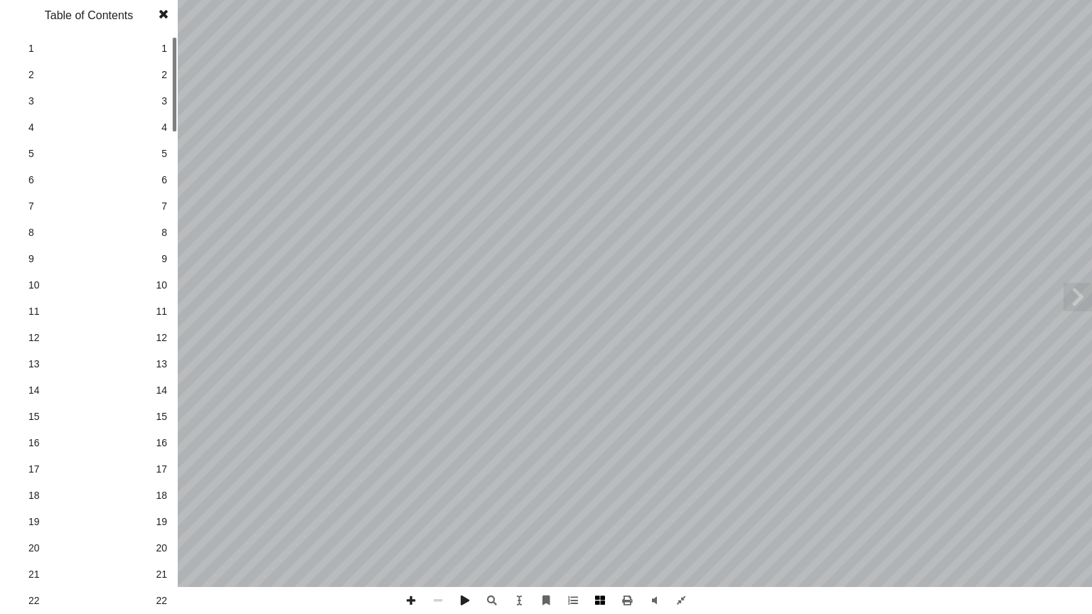
click at [591, 529] on span at bounding box center [599, 600] width 27 height 27
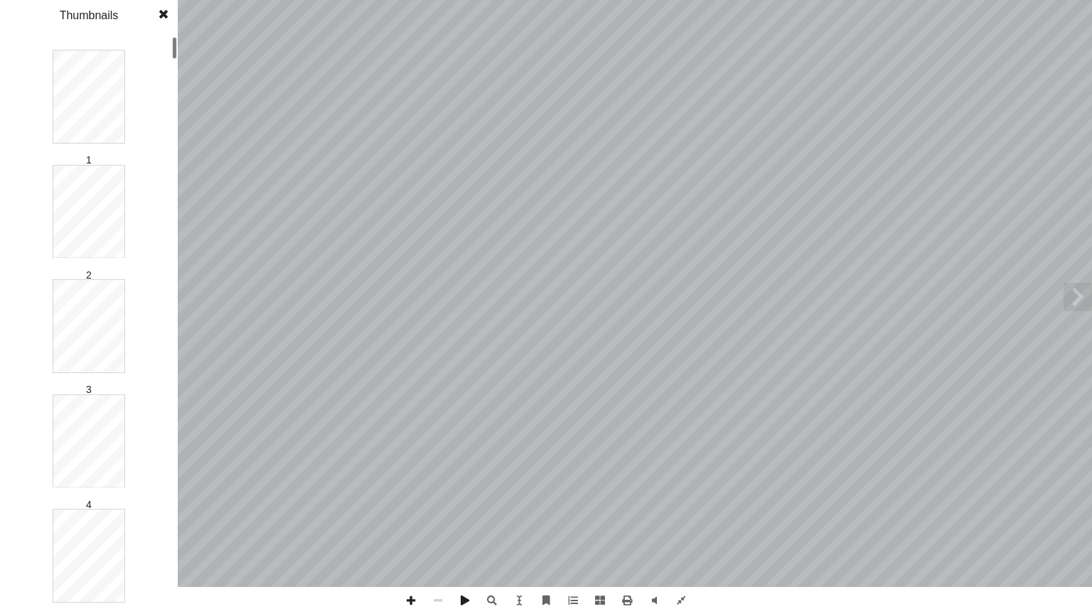
click at [161, 14] on span at bounding box center [164, 14] width 26 height 28
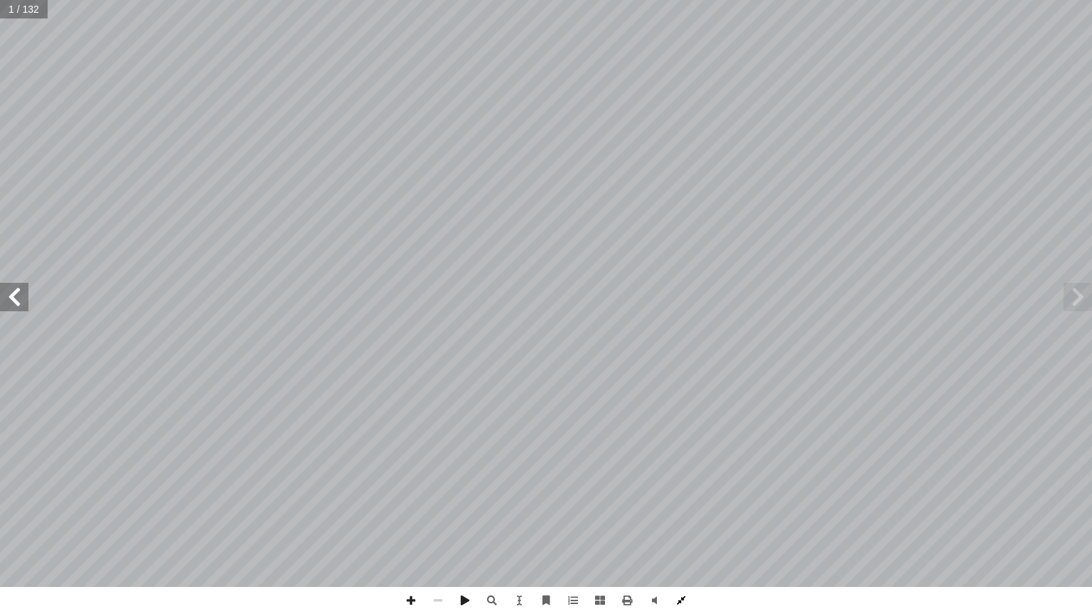
click at [685, 529] on span at bounding box center [680, 600] width 27 height 27
